Goal: Navigation & Orientation: Find specific page/section

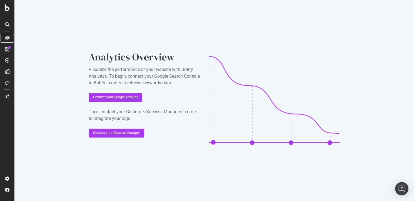
click at [5, 40] on icon at bounding box center [7, 38] width 4 height 4
click at [8, 49] on icon at bounding box center [7, 49] width 4 height 4
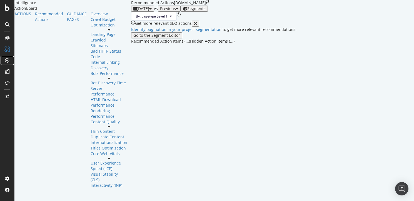
click at [7, 62] on icon at bounding box center [7, 60] width 4 height 4
